Goal: Information Seeking & Learning: Learn about a topic

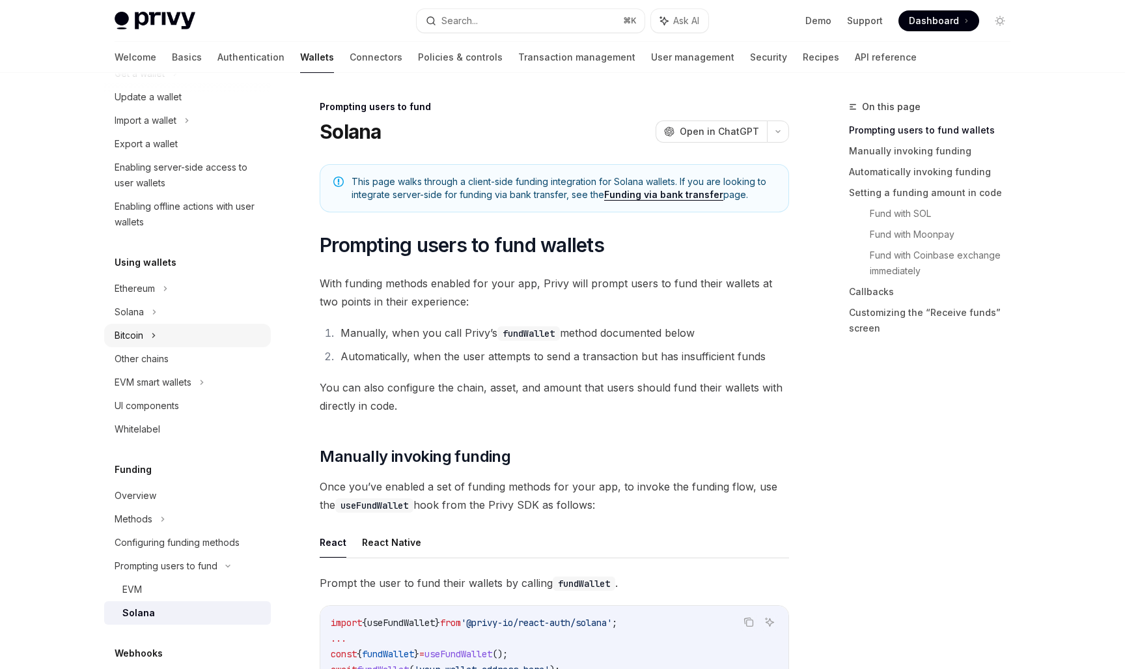
scroll to position [150, 0]
click at [169, 87] on div "Solana" at bounding box center [187, 74] width 167 height 23
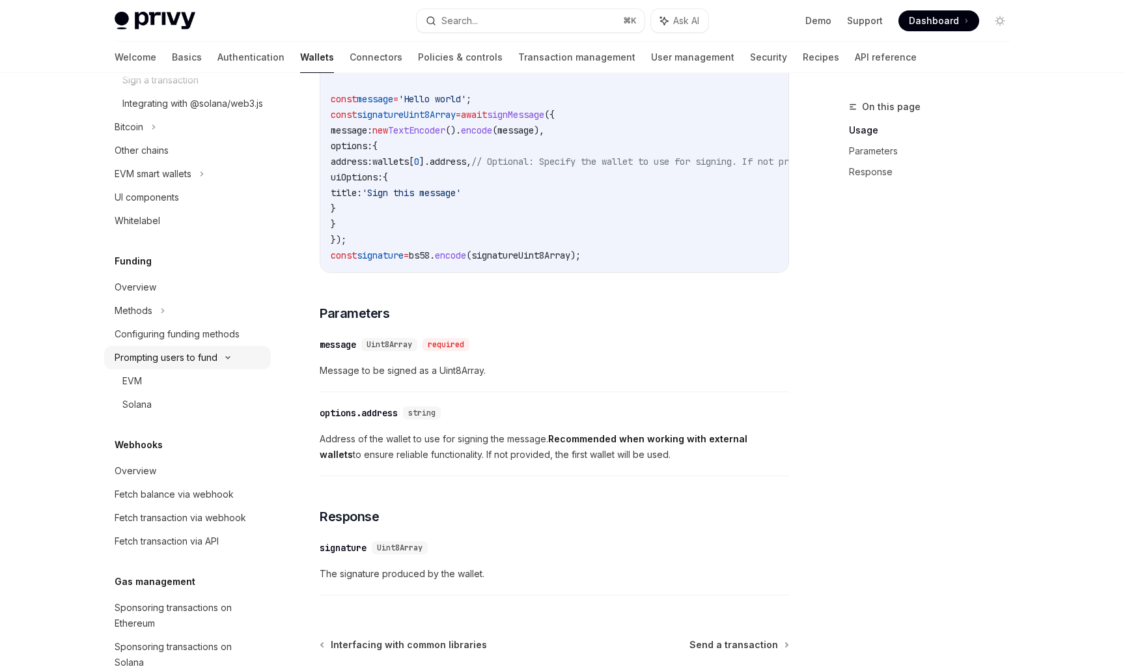
scroll to position [458, 0]
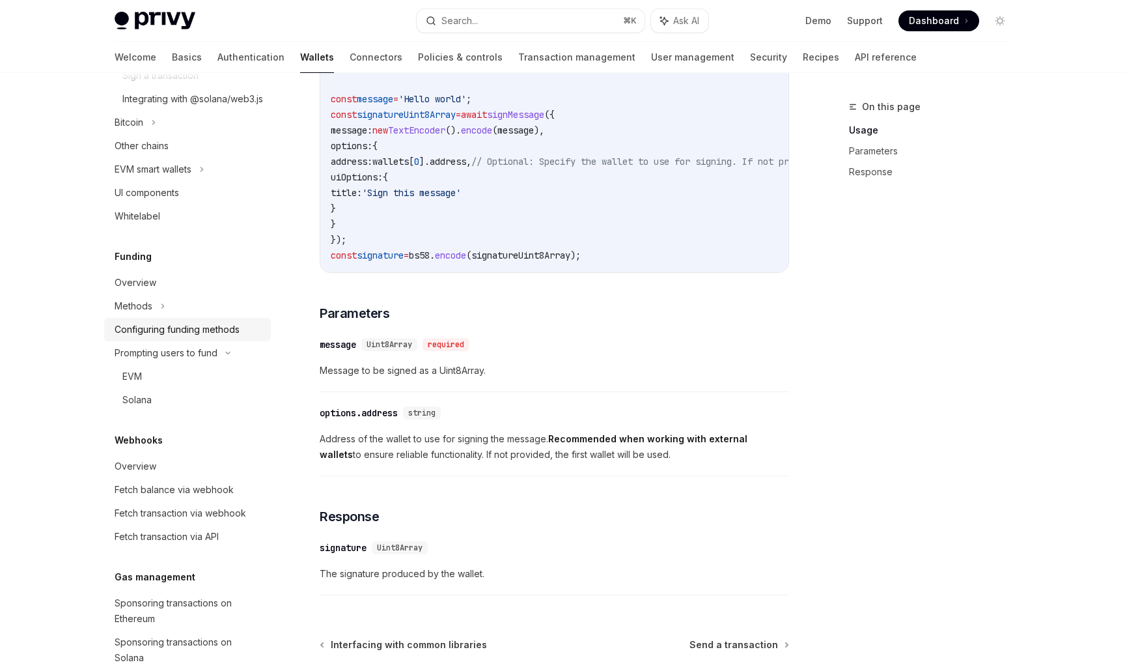
click at [210, 335] on link "Configuring funding methods" at bounding box center [187, 329] width 167 height 23
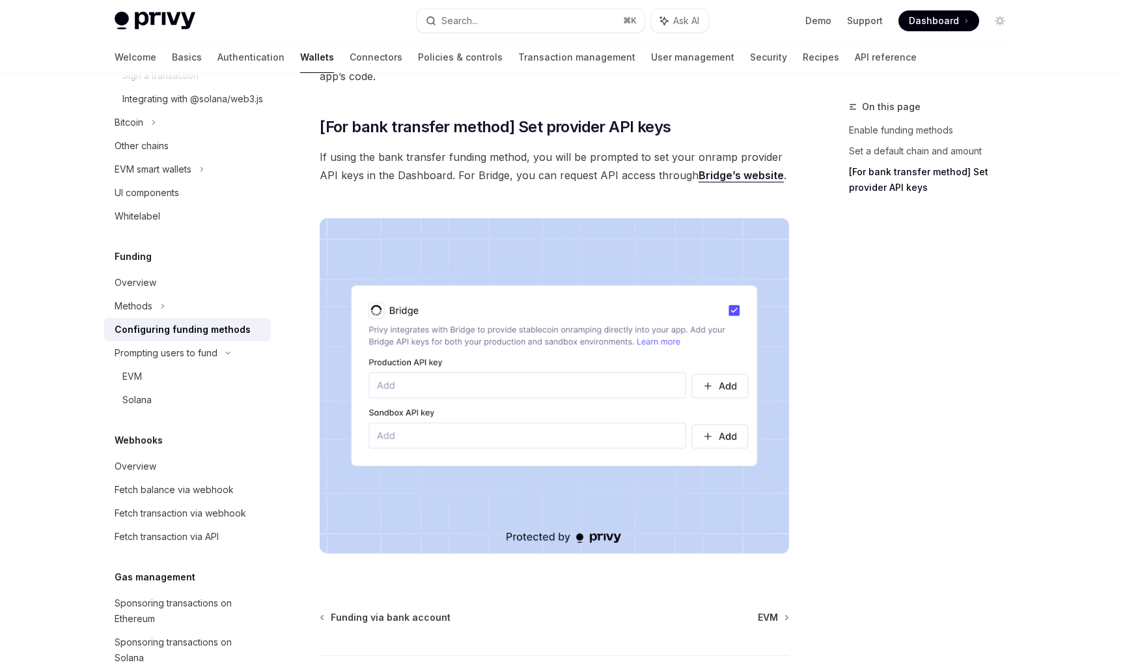
scroll to position [1202, 0]
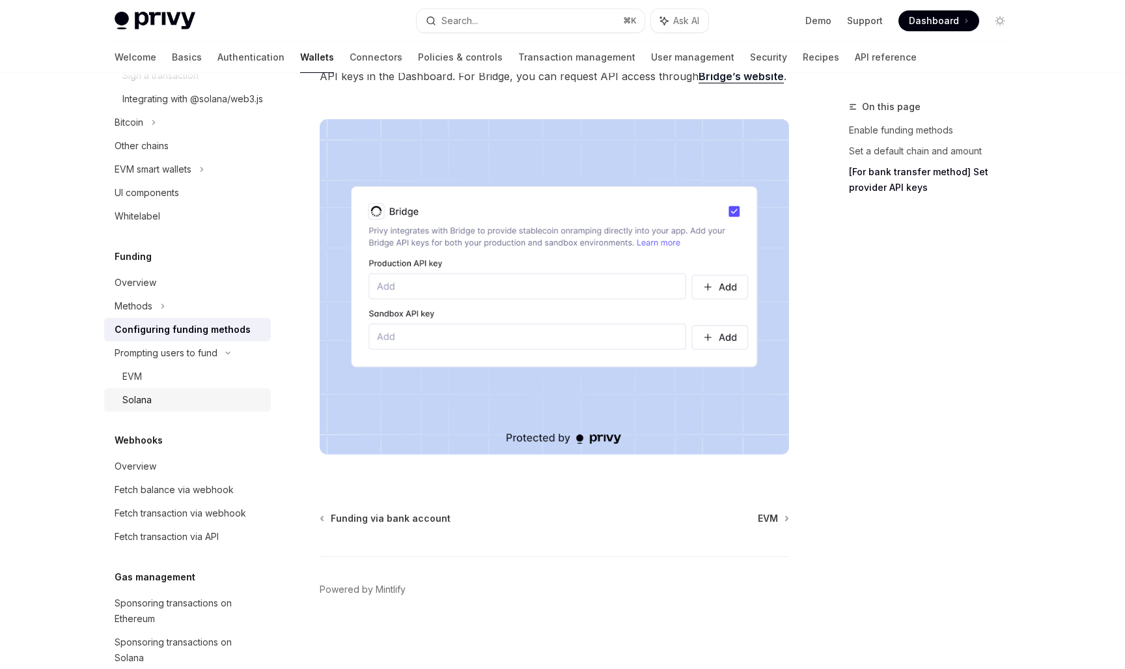
click at [163, 408] on div "Solana" at bounding box center [192, 400] width 141 height 16
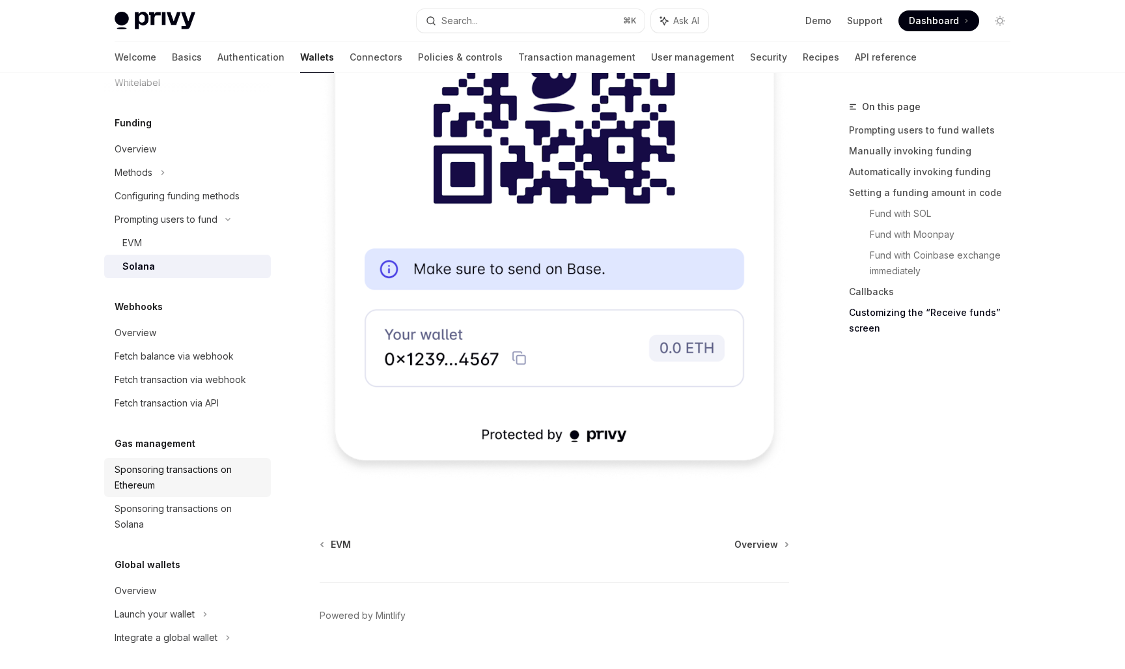
scroll to position [584, 0]
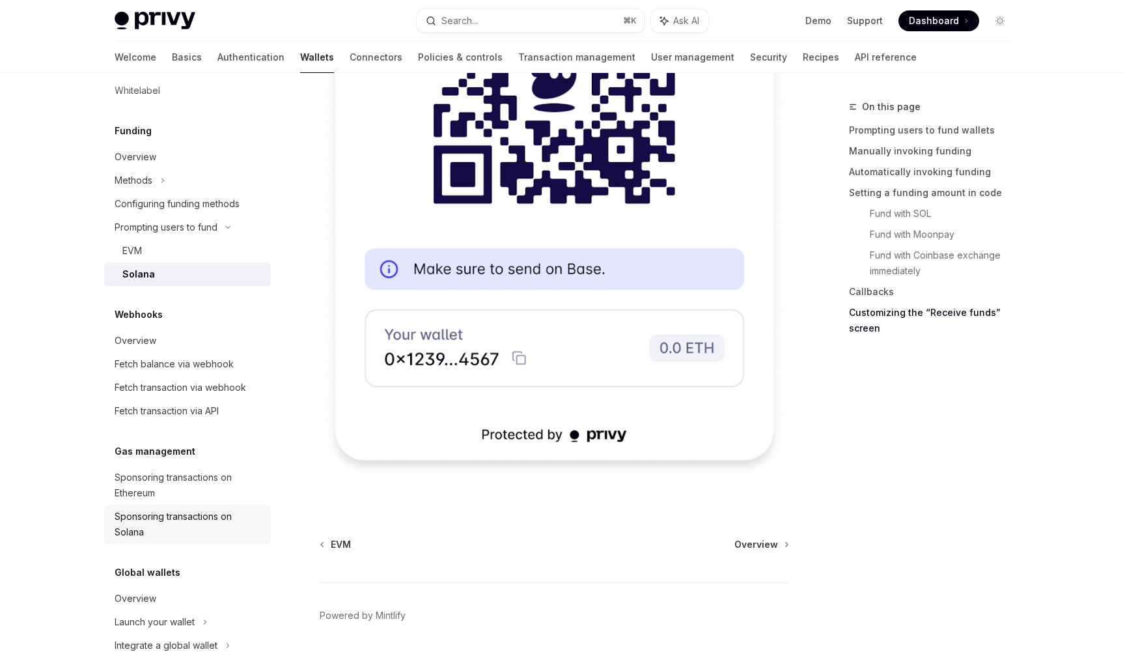
click at [169, 540] on div "Sponsoring transactions on Solana" at bounding box center [189, 523] width 148 height 31
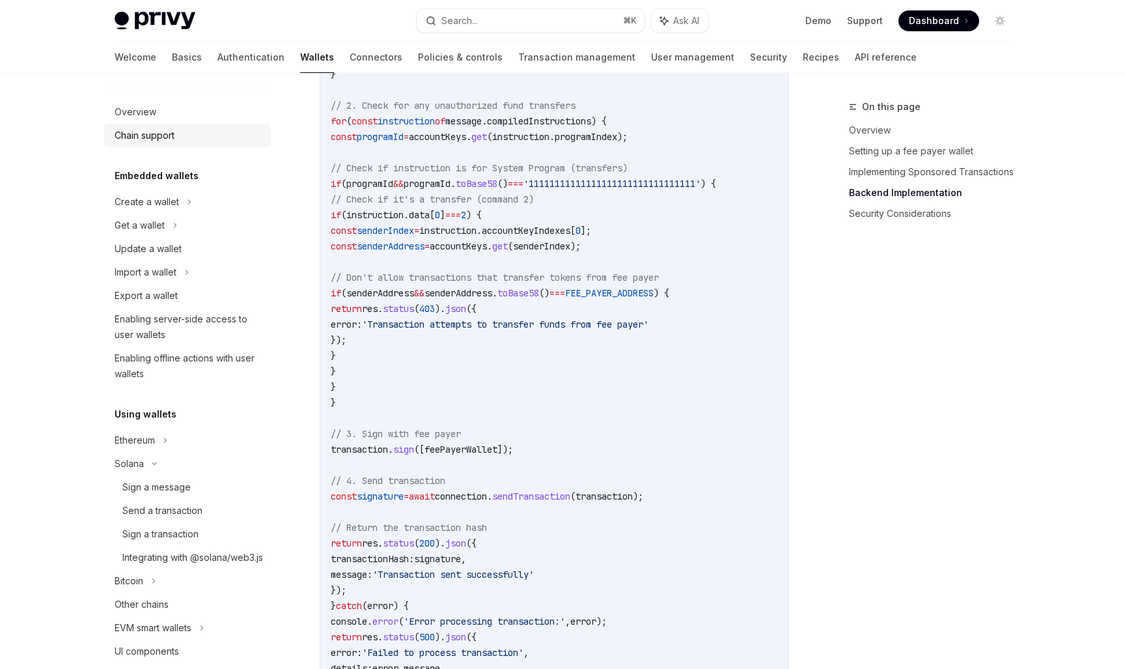
click at [161, 130] on div "Chain support" at bounding box center [145, 136] width 60 height 16
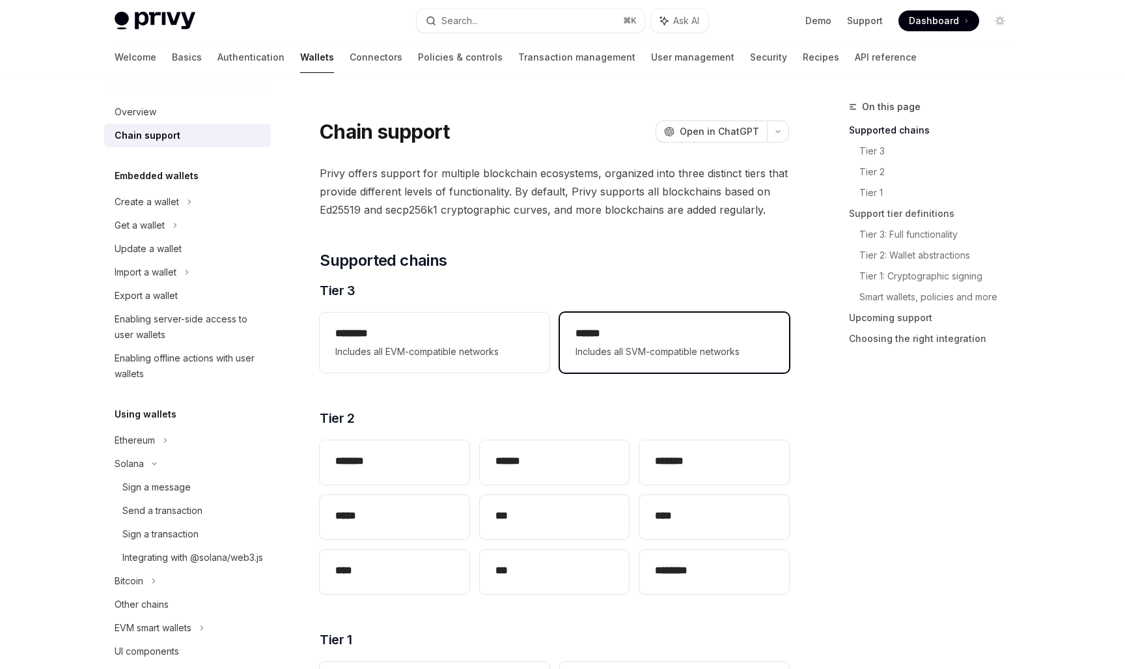
click at [662, 340] on h2 "******" at bounding box center [675, 334] width 198 height 16
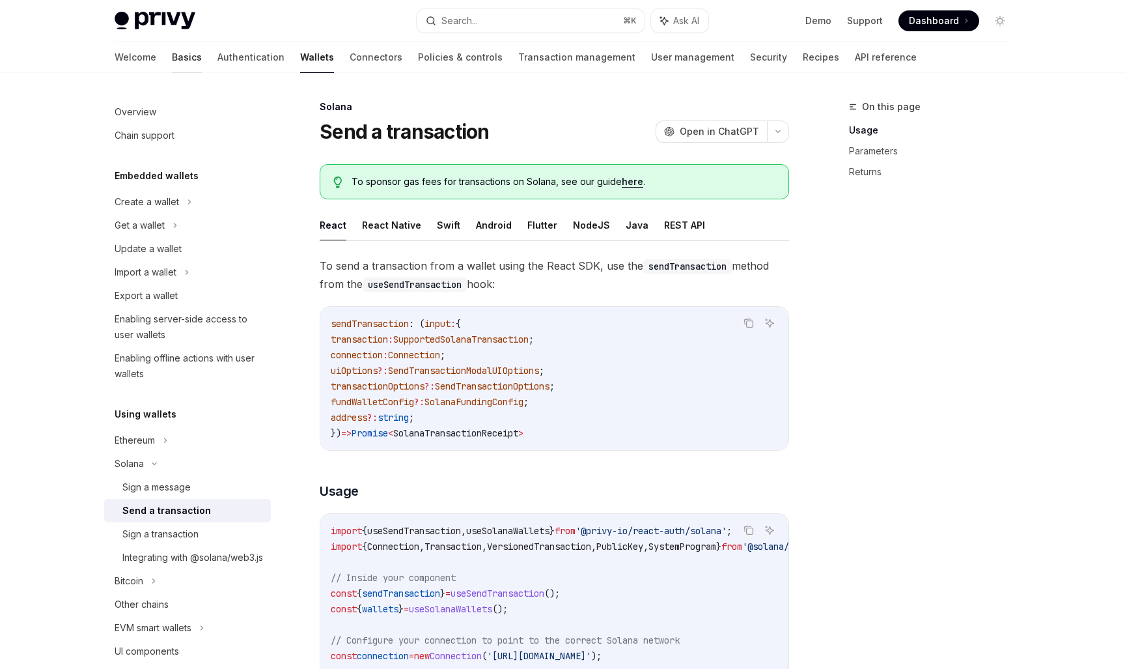
click at [172, 57] on link "Basics" at bounding box center [187, 57] width 30 height 31
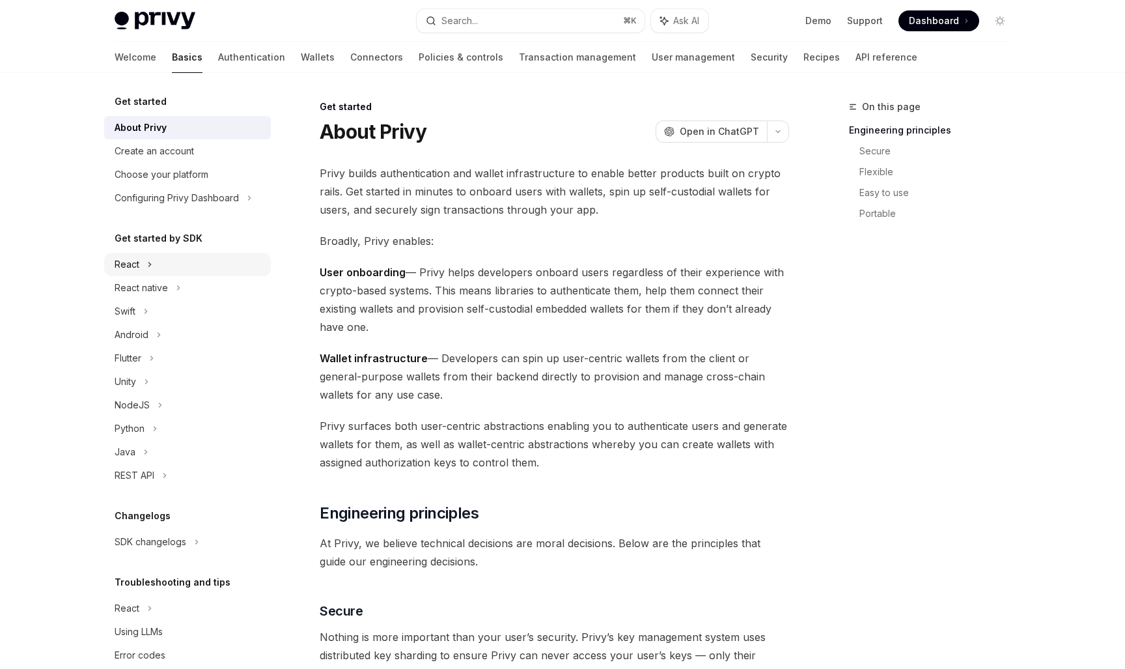
click at [174, 270] on div "React" at bounding box center [187, 264] width 167 height 23
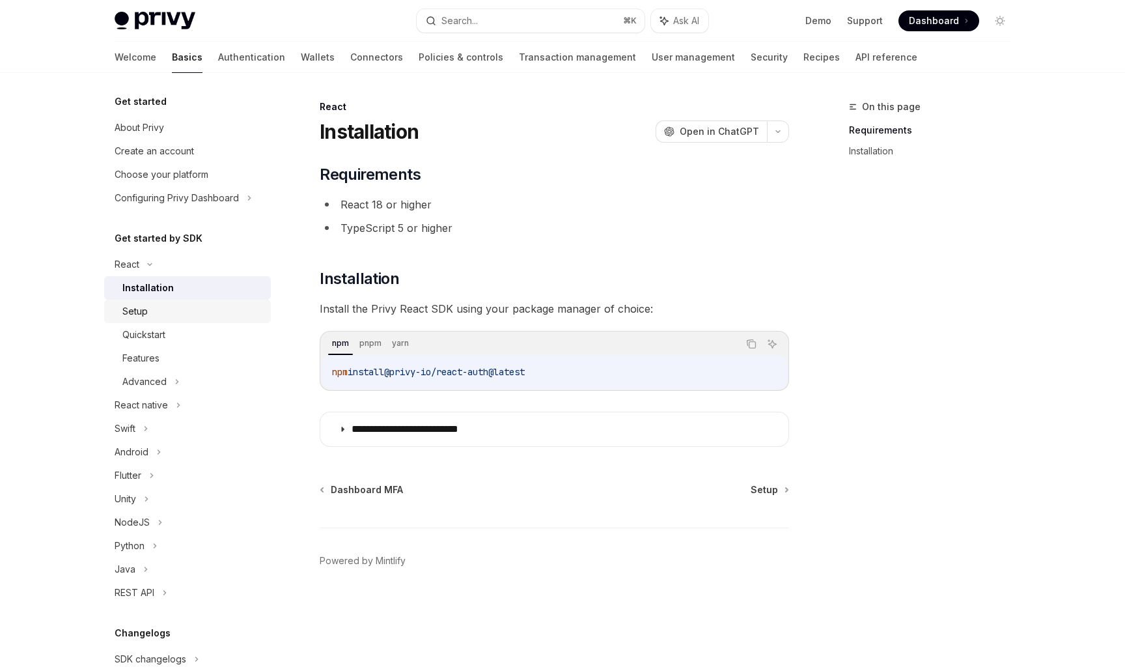
click at [195, 318] on div "Setup" at bounding box center [192, 311] width 141 height 16
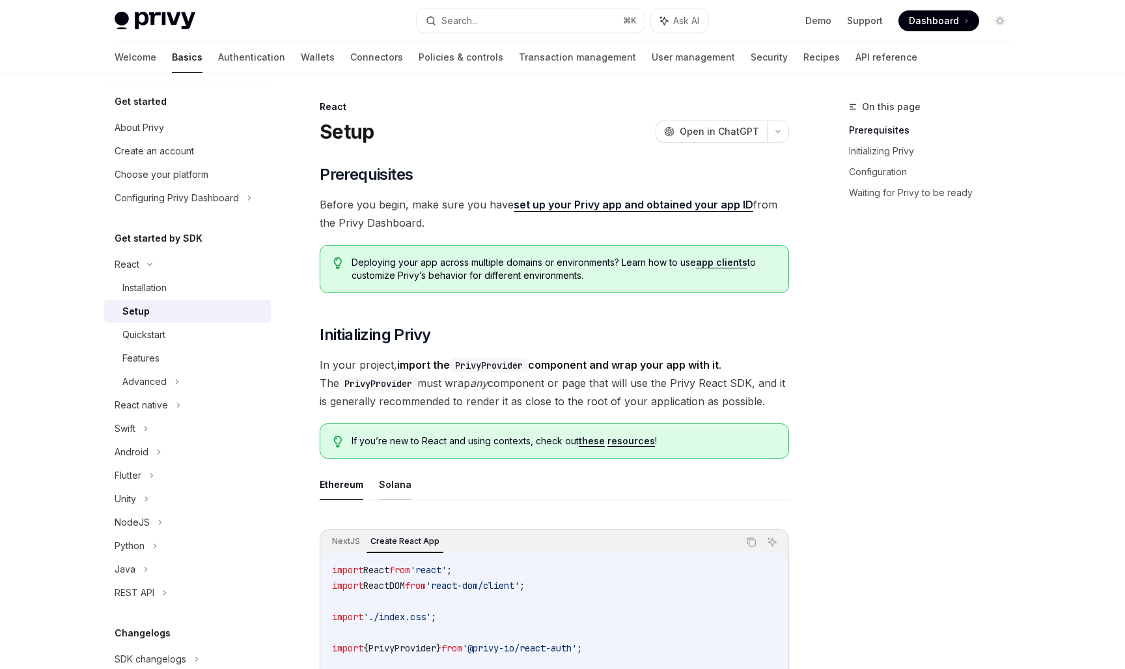
click at [383, 479] on button "Solana" at bounding box center [395, 484] width 33 height 31
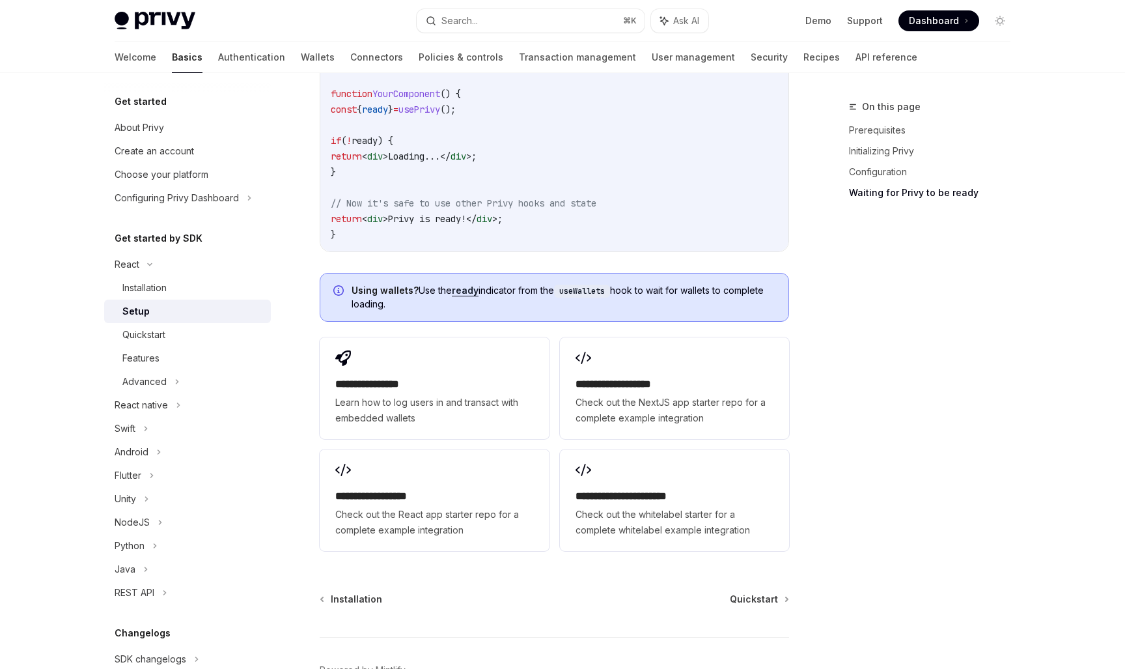
scroll to position [1681, 0]
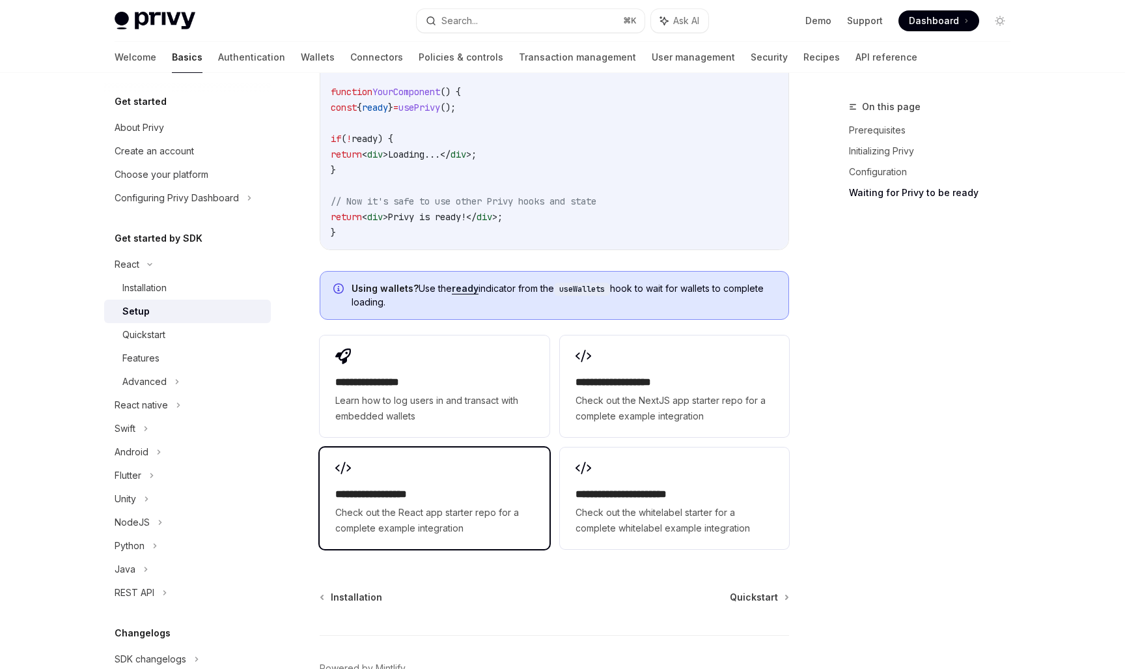
click at [437, 486] on h2 "**********" at bounding box center [434, 494] width 198 height 16
click at [168, 342] on div "Quickstart" at bounding box center [192, 335] width 141 height 16
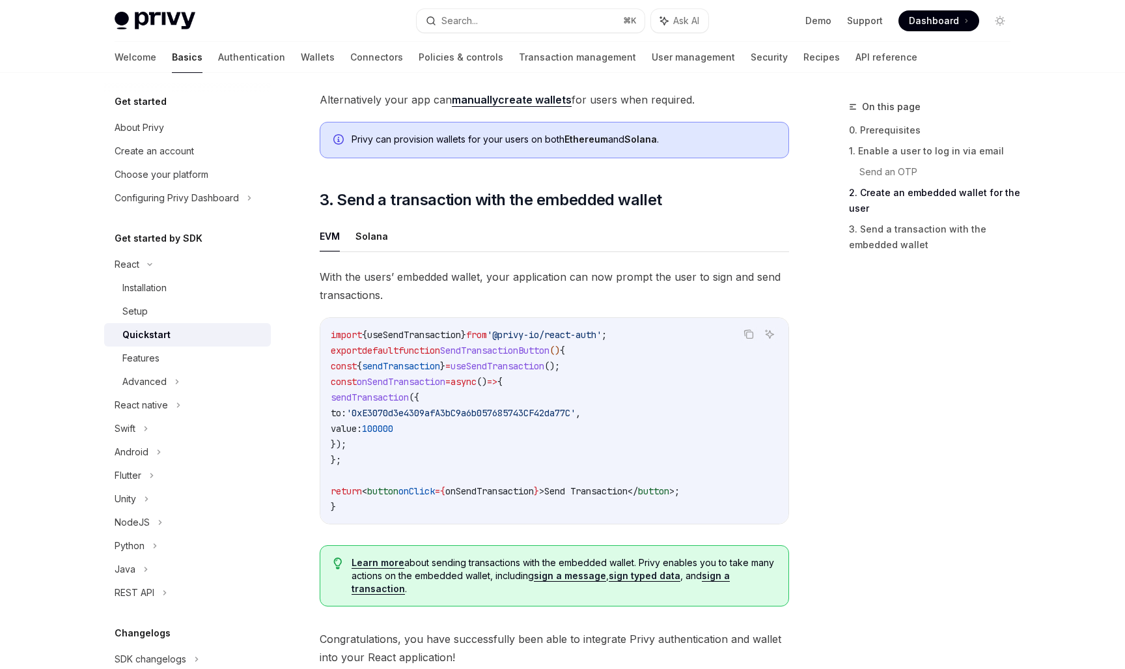
scroll to position [1035, 0]
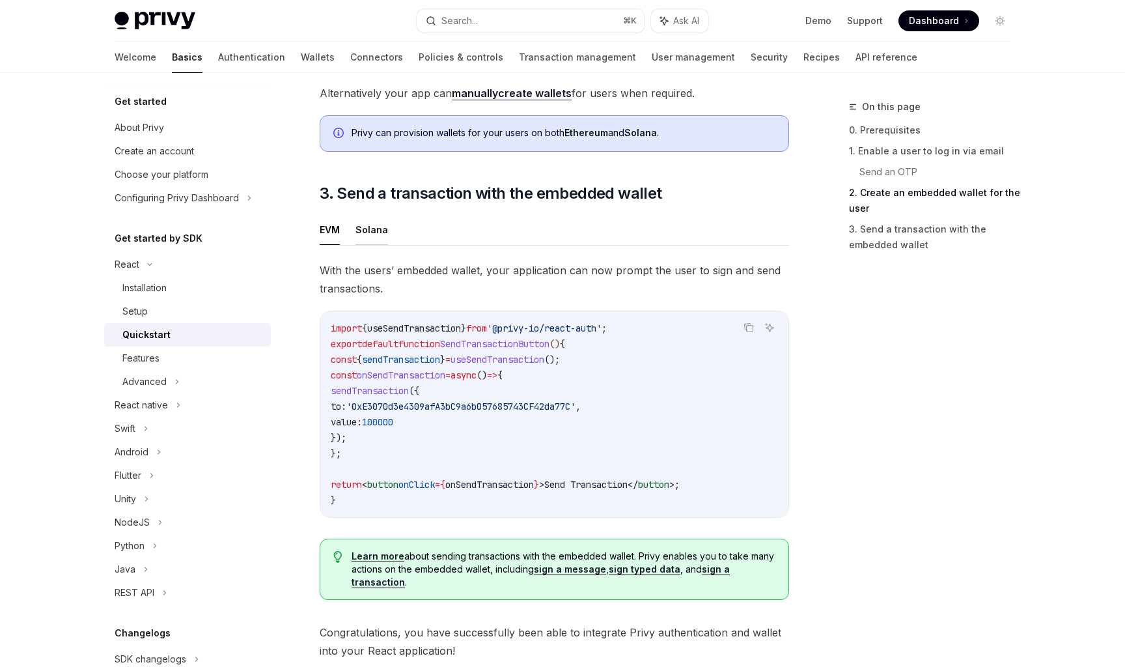
click at [367, 239] on button "Solana" at bounding box center [371, 229] width 33 height 31
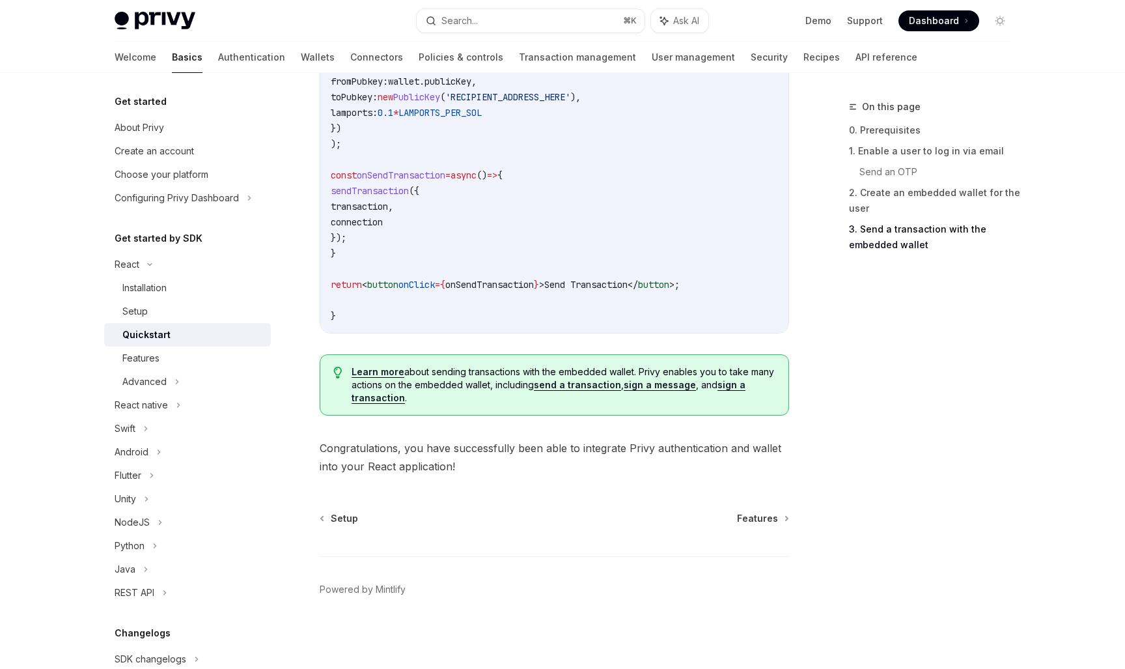
scroll to position [1448, 0]
click at [154, 370] on div "Advanced" at bounding box center [187, 381] width 167 height 23
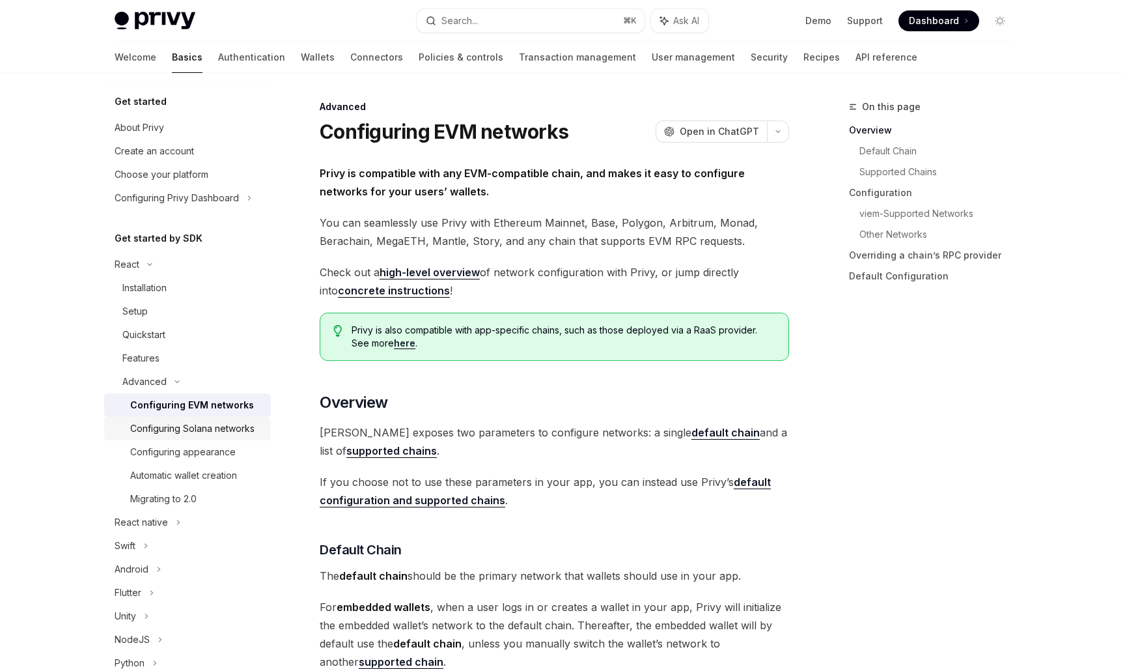
click at [199, 428] on div "Configuring Solana networks" at bounding box center [192, 429] width 124 height 16
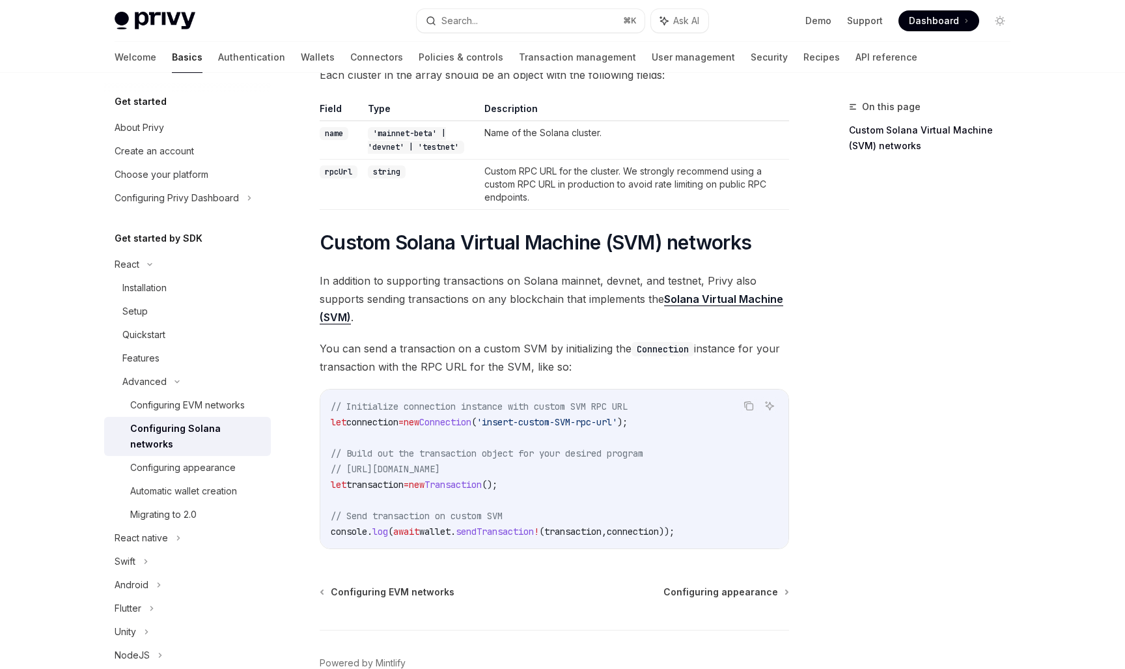
scroll to position [376, 0]
click at [188, 507] on div "Migrating to 2.0" at bounding box center [163, 515] width 66 height 16
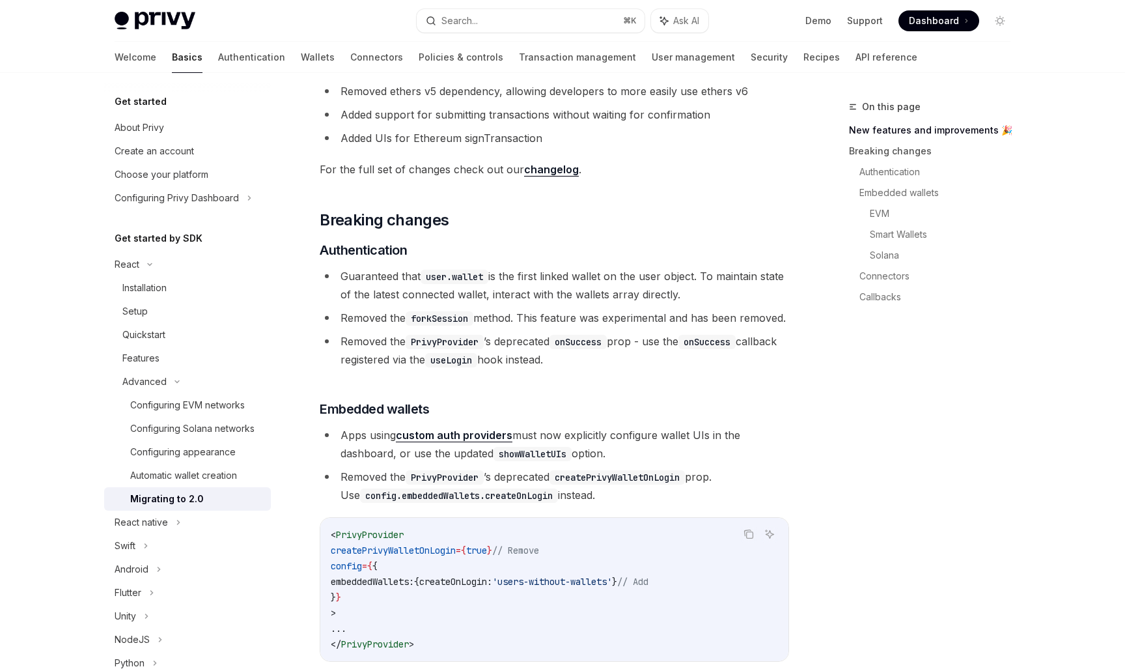
scroll to position [368, 0]
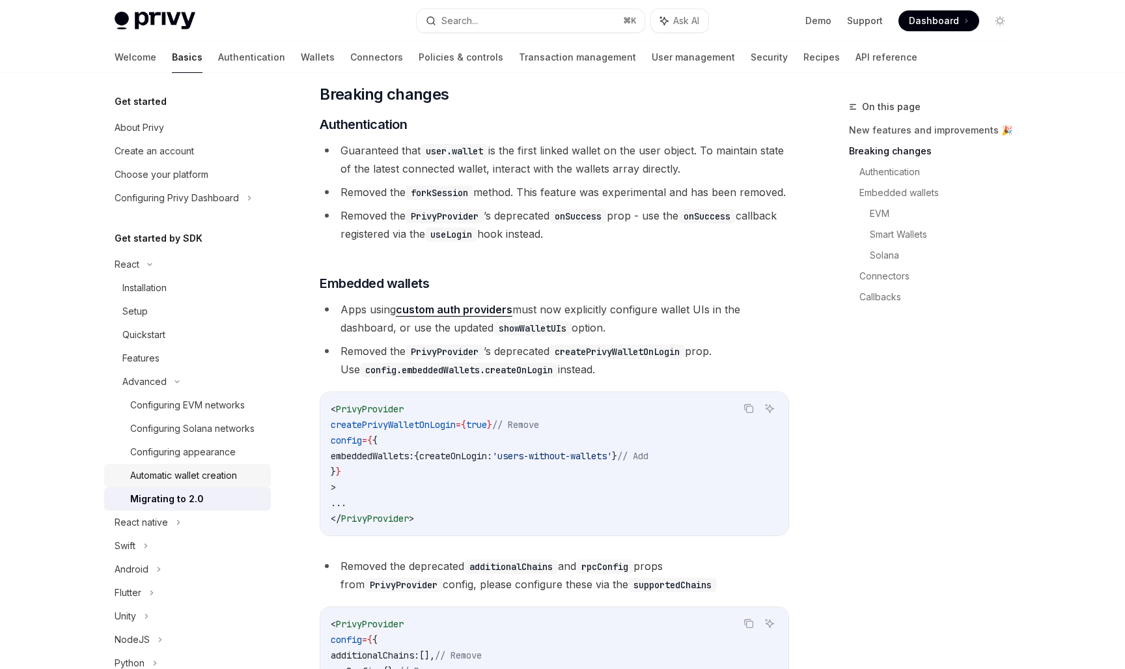
click at [188, 473] on div "Automatic wallet creation" at bounding box center [183, 475] width 107 height 16
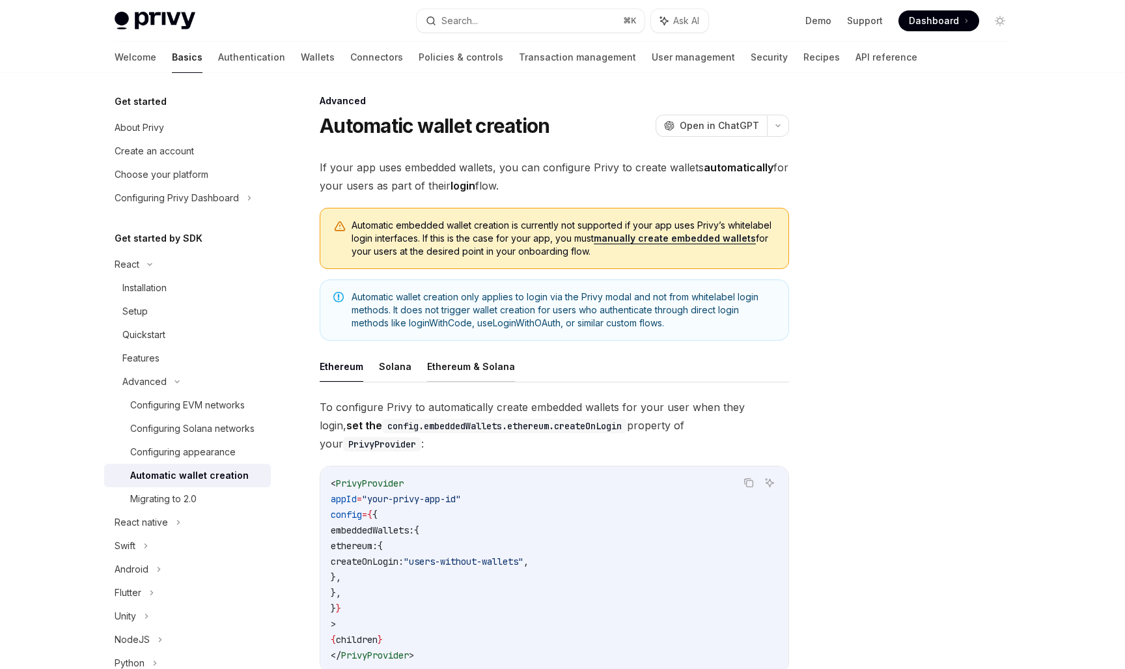
scroll to position [6, 0]
click at [398, 368] on button "Solana" at bounding box center [395, 366] width 33 height 31
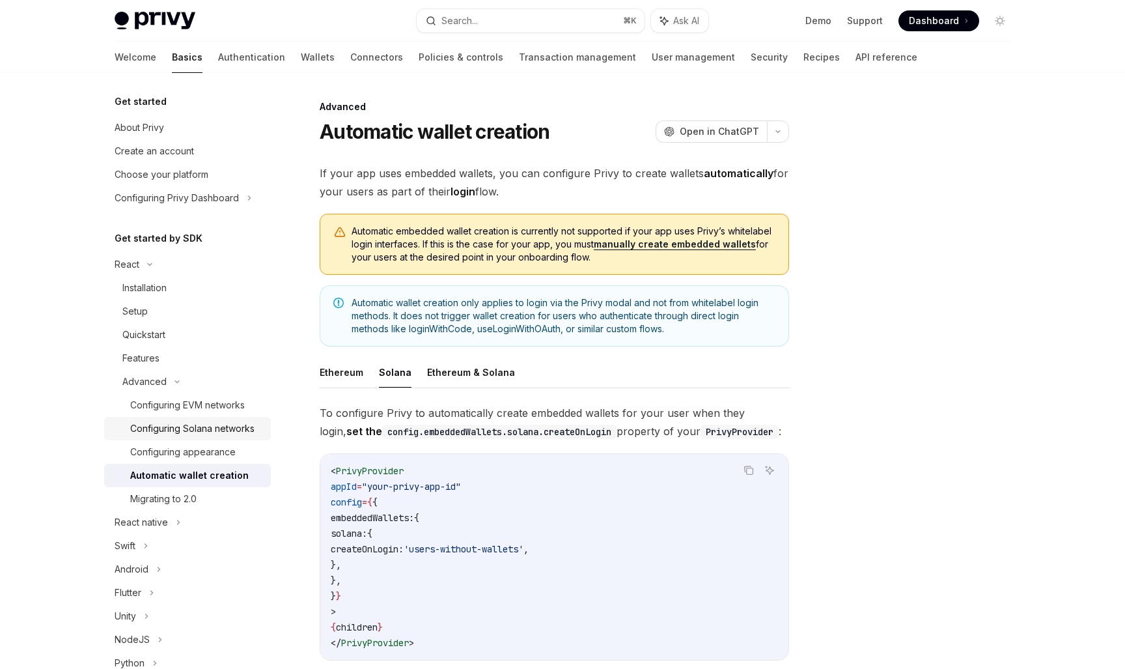
click at [206, 432] on div "Configuring Solana networks" at bounding box center [192, 429] width 124 height 16
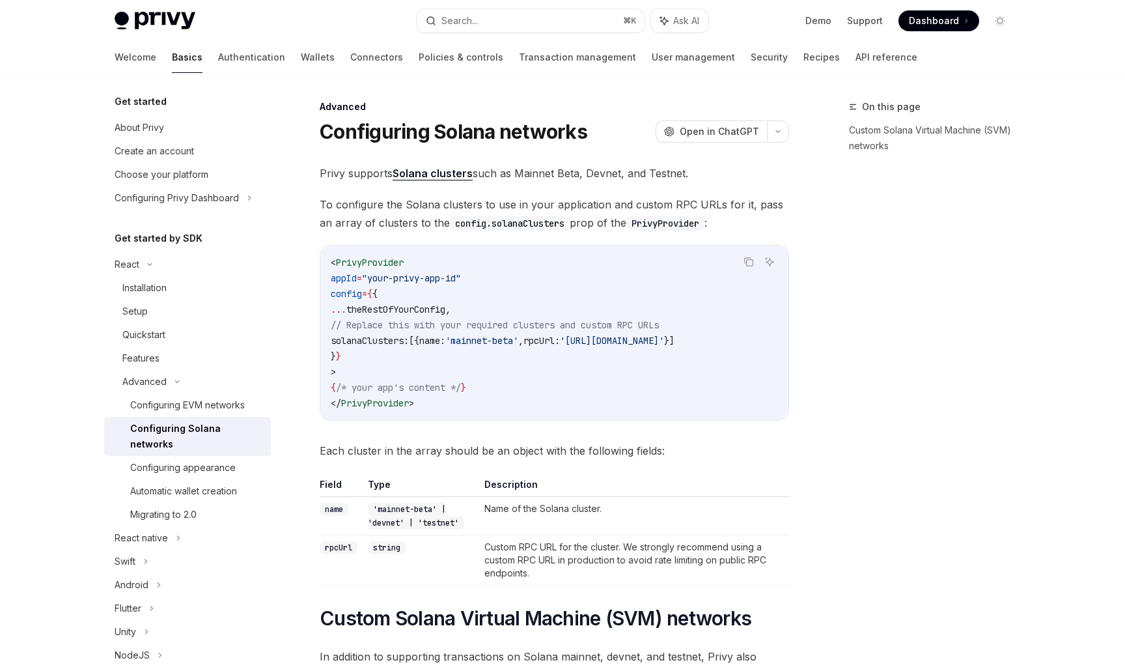
type textarea "*"
